Goal: Navigation & Orientation: Go to known website

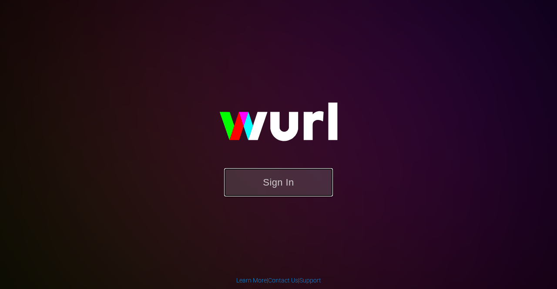
click at [271, 181] on button "Sign In" at bounding box center [278, 182] width 109 height 28
